Goal: Task Accomplishment & Management: Use online tool/utility

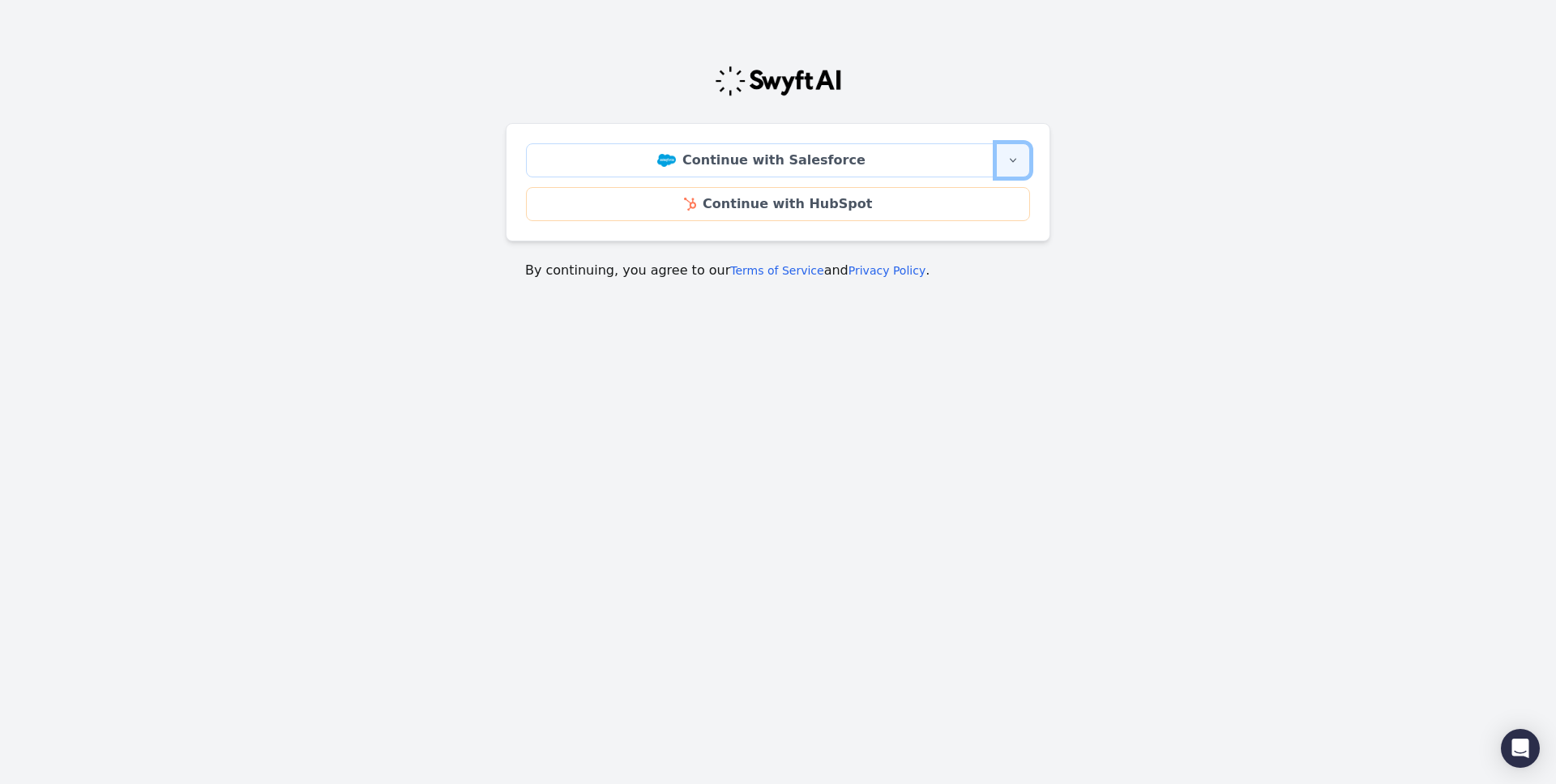
click at [1006, 170] on button "More sign-in options" at bounding box center [1012, 160] width 34 height 34
click at [907, 305] on body "Continue with Salesforce More sign-in options Continue with Salesforce Sandbox …" at bounding box center [778, 231] width 1556 height 397
click at [1007, 165] on icon "button" at bounding box center [1013, 161] width 13 height 13
click at [950, 87] on div at bounding box center [778, 81] width 544 height 32
drag, startPoint x: 539, startPoint y: 294, endPoint x: 590, endPoint y: 294, distance: 51.0
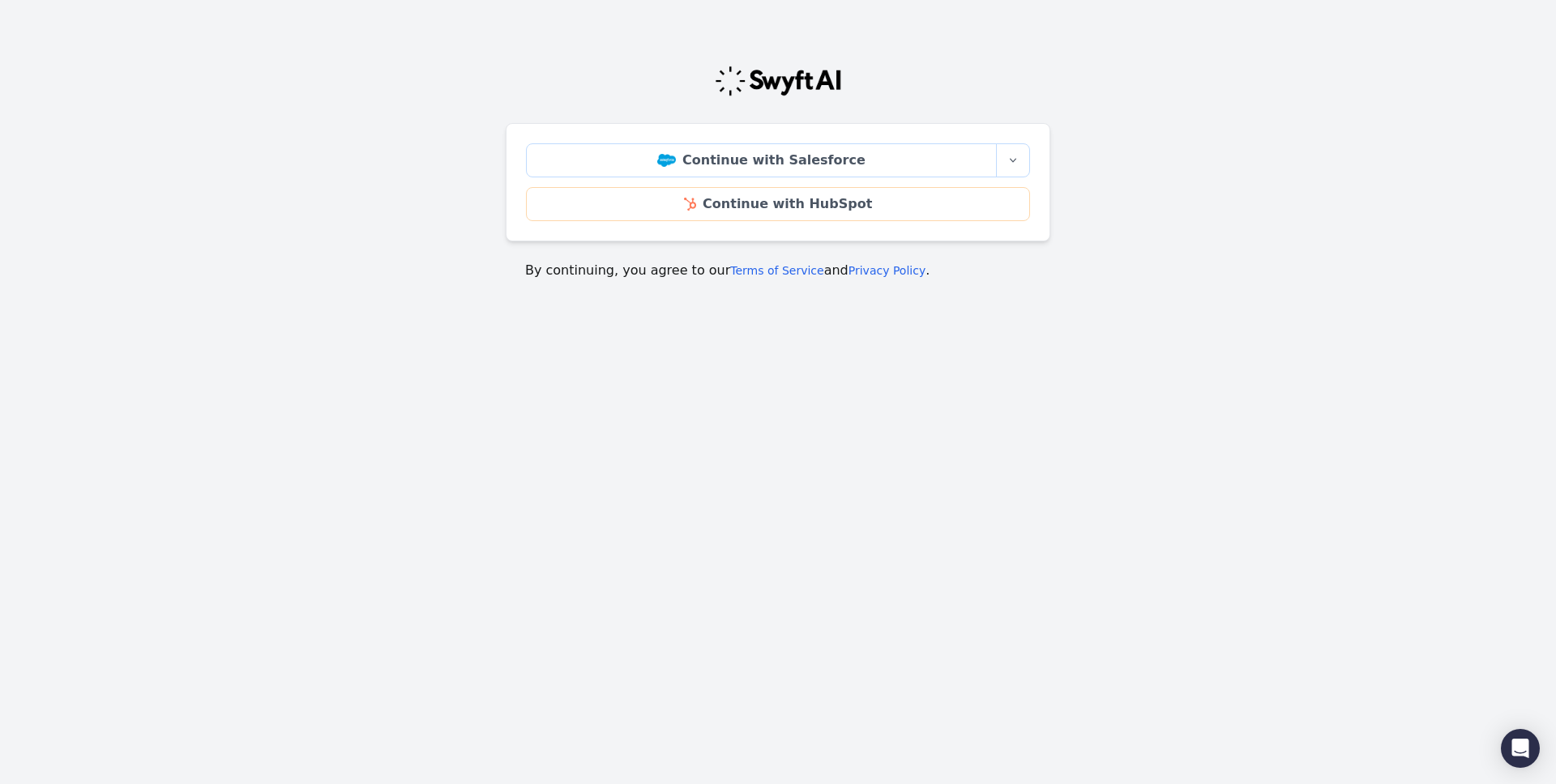
click at [517, 298] on body "Continue with Salesforce More sign-in options Continue with Salesforce Sandbox …" at bounding box center [778, 231] width 1556 height 397
click at [1018, 161] on icon "button" at bounding box center [1013, 161] width 13 height 13
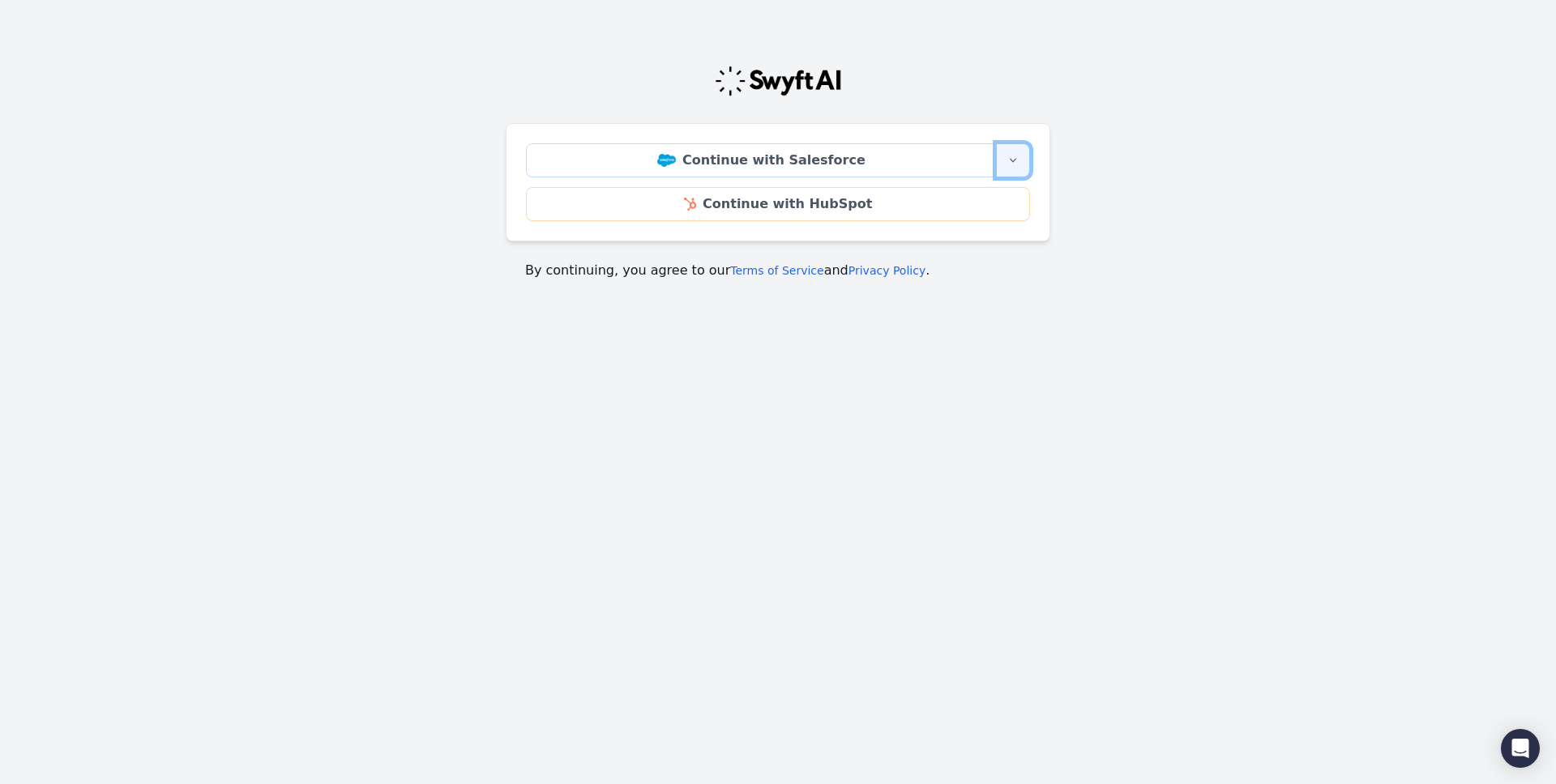
click at [1018, 161] on icon "button" at bounding box center [1013, 161] width 13 height 13
click at [1071, 163] on main "Continue with Salesforce More sign-in options Continue with Salesforce Sandbox …" at bounding box center [778, 166] width 1556 height 268
click at [1009, 162] on icon "button" at bounding box center [1013, 161] width 13 height 13
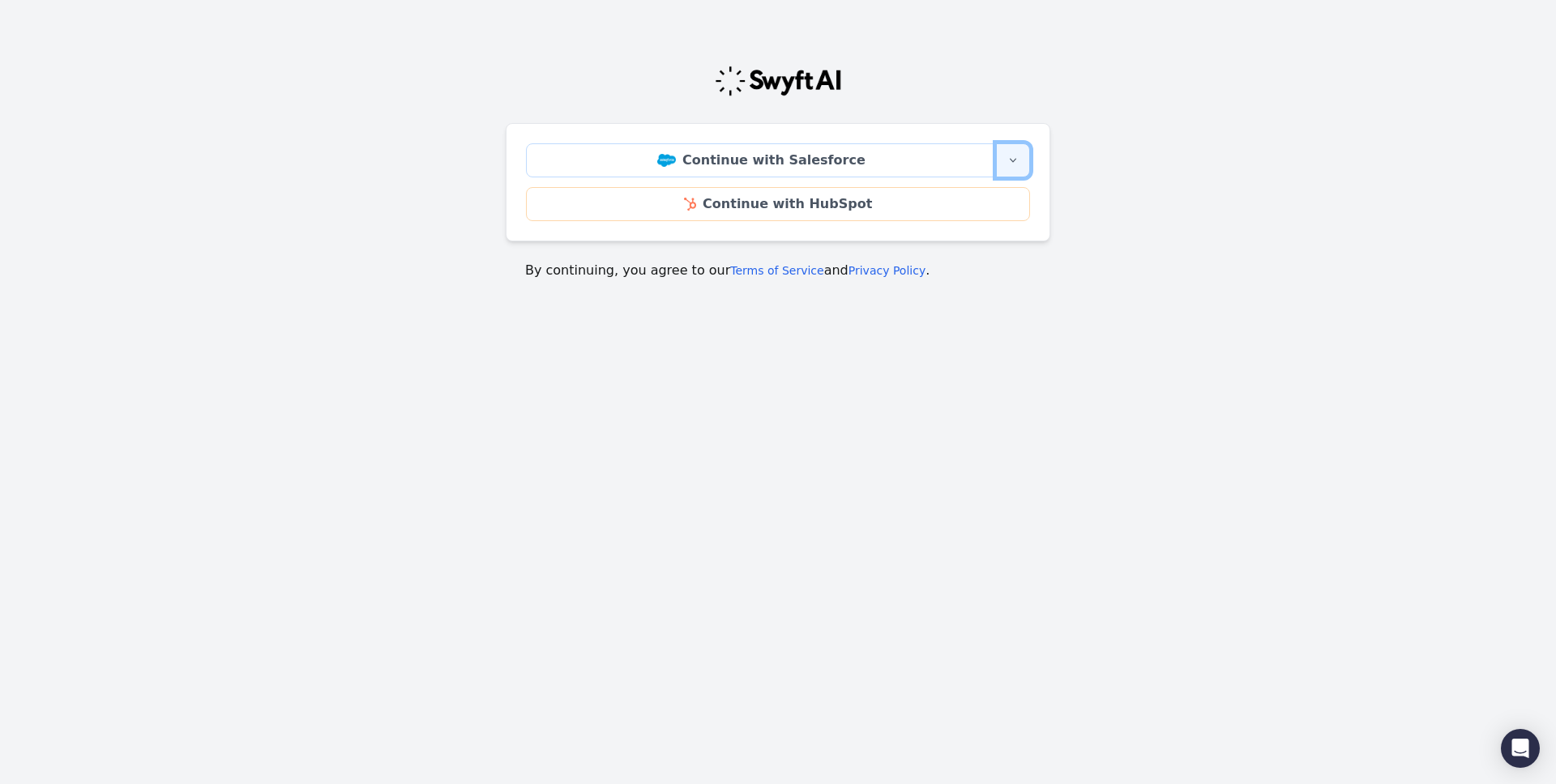
click at [1009, 162] on icon "button" at bounding box center [1013, 161] width 13 height 13
click at [1178, 175] on main "Continue with Salesforce More sign-in options Continue with Salesforce Sandbox …" at bounding box center [778, 166] width 1556 height 268
